Goal: Information Seeking & Learning: Learn about a topic

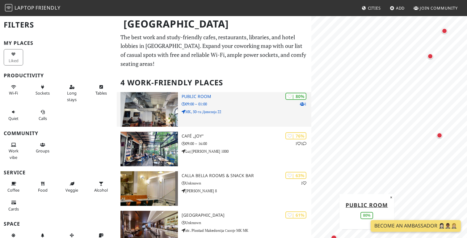
click at [192, 94] on h3 "Public Room" at bounding box center [247, 96] width 130 height 5
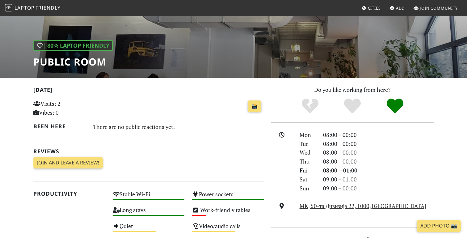
scroll to position [101, 0]
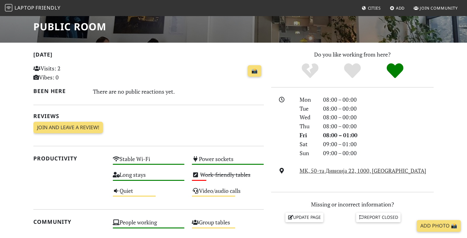
click at [68, 24] on h1 "Public Room" at bounding box center [73, 27] width 80 height 12
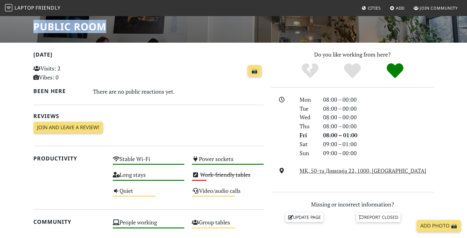
copy div "Public Room"
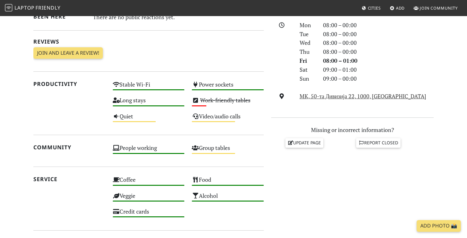
scroll to position [174, 0]
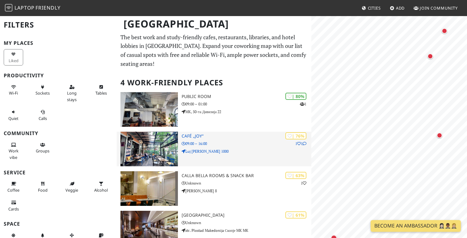
click at [163, 137] on img at bounding box center [148, 149] width 57 height 35
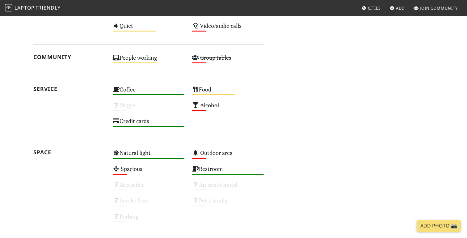
scroll to position [394, 0]
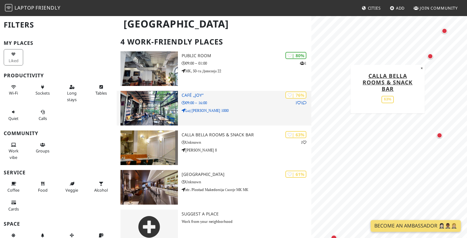
scroll to position [43, 0]
